Goal: Task Accomplishment & Management: Use online tool/utility

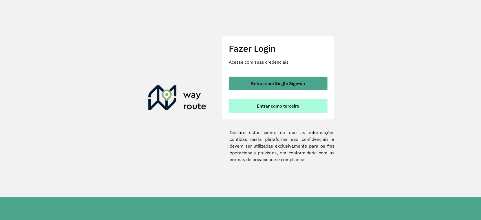
click at [270, 103] on button "Entrar como terceiro" at bounding box center [278, 106] width 99 height 14
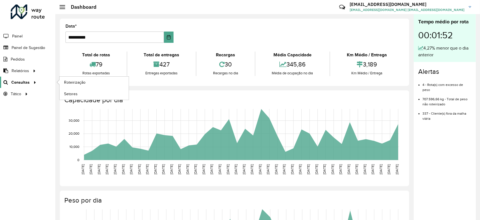
click at [24, 81] on span "Consultas" at bounding box center [20, 83] width 18 height 6
click at [74, 81] on span "Roteirização" at bounding box center [75, 83] width 23 height 6
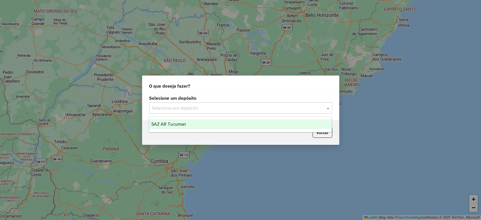
click at [176, 111] on input "text" at bounding box center [235, 108] width 166 height 7
click at [176, 125] on span "SAZ AR Tucuman" at bounding box center [168, 124] width 35 height 5
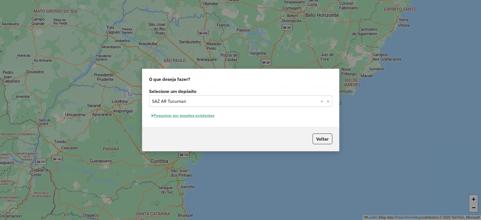
click at [174, 110] on div "Selecione um depósito Selecione um depósito × SAZ AR Tucuman × Pesquisar por se…" at bounding box center [240, 107] width 197 height 40
click at [174, 113] on button "Pesquisar por sessões existentes" at bounding box center [183, 115] width 68 height 9
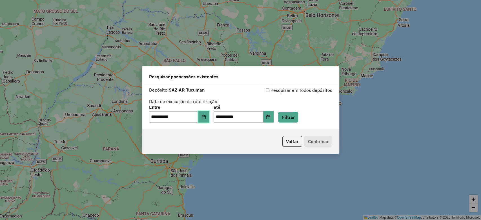
click at [206, 117] on icon "Choose Date" at bounding box center [204, 117] width 5 height 5
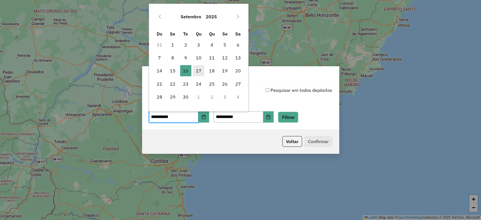
click at [198, 71] on span "17" at bounding box center [198, 70] width 11 height 11
type input "**********"
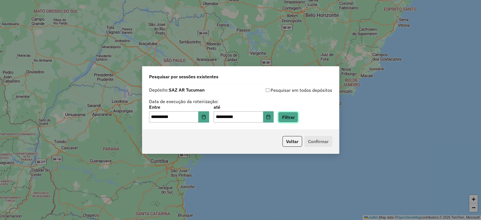
click at [298, 120] on button "Filtrar" at bounding box center [288, 117] width 20 height 11
